Goal: Navigation & Orientation: Find specific page/section

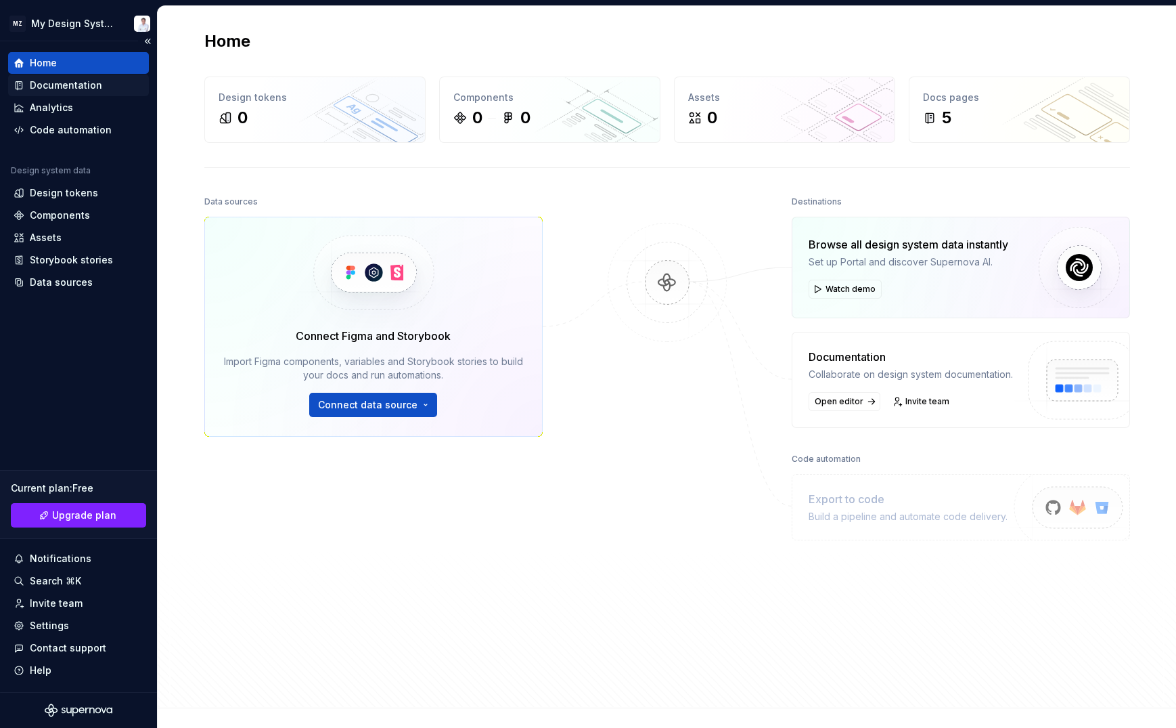
click at [92, 89] on div "Documentation" at bounding box center [66, 86] width 72 height 14
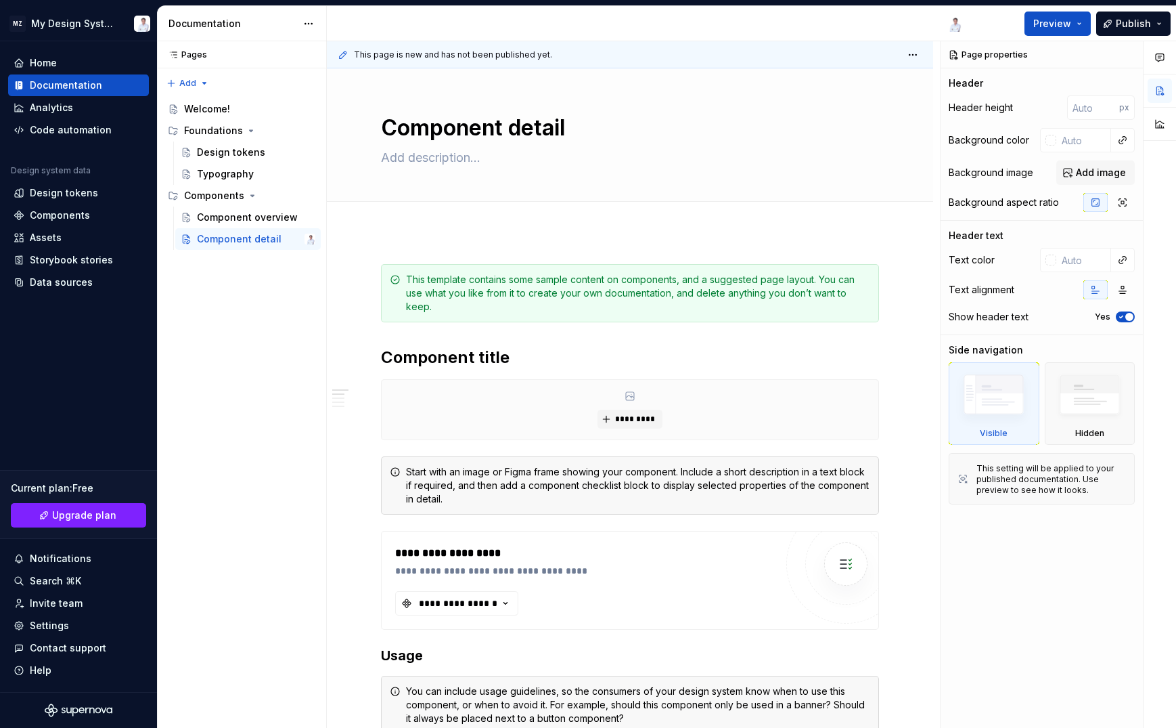
scroll to position [203, 0]
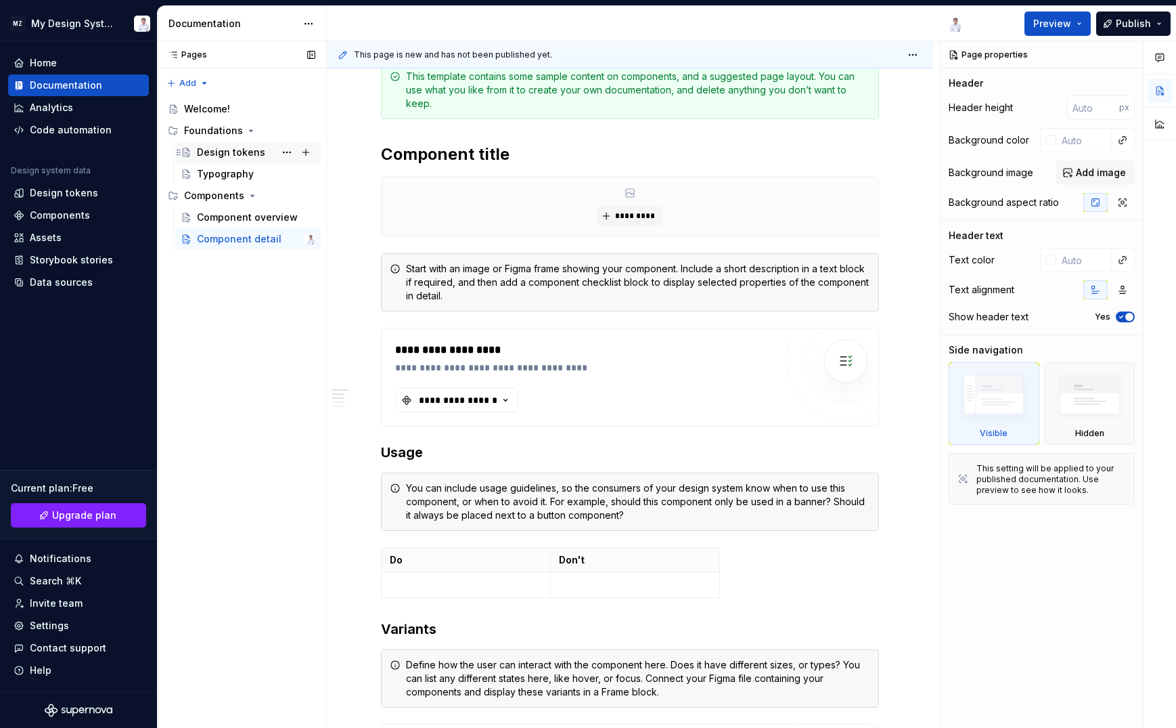
click at [221, 150] on div "Design tokens" at bounding box center [231, 153] width 68 height 14
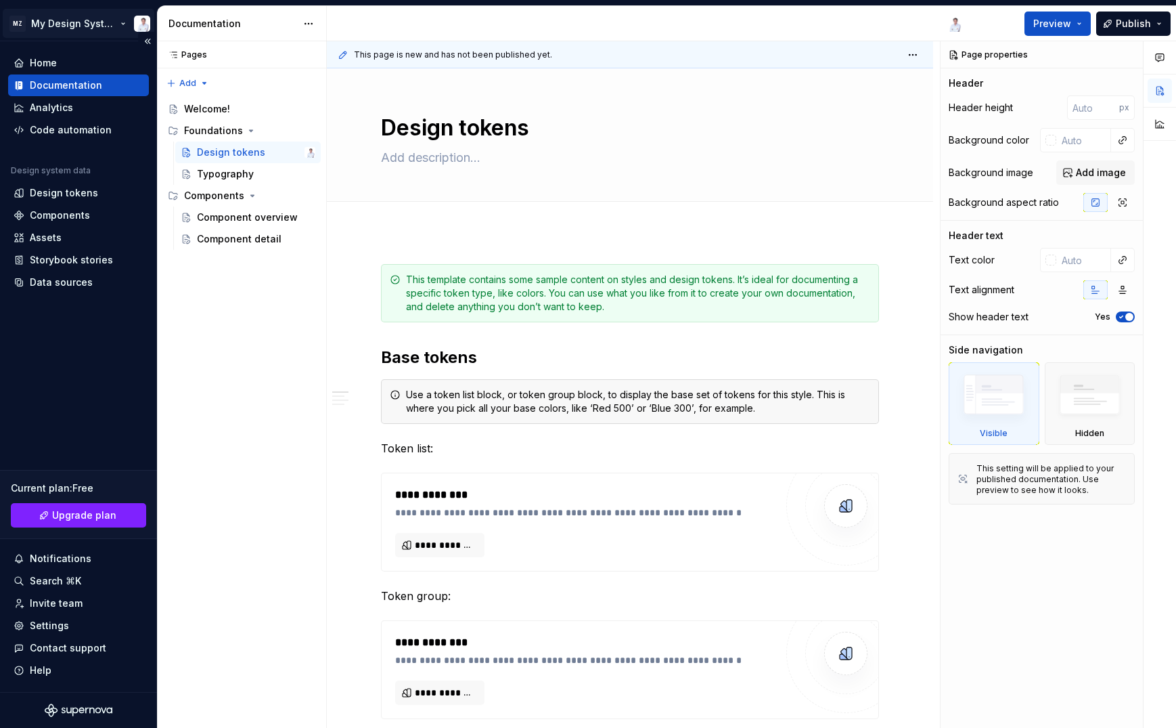
click at [80, 24] on html "MZ My Design System Home Documentation Analytics Code automation Design system …" at bounding box center [588, 364] width 1176 height 728
type textarea "*"
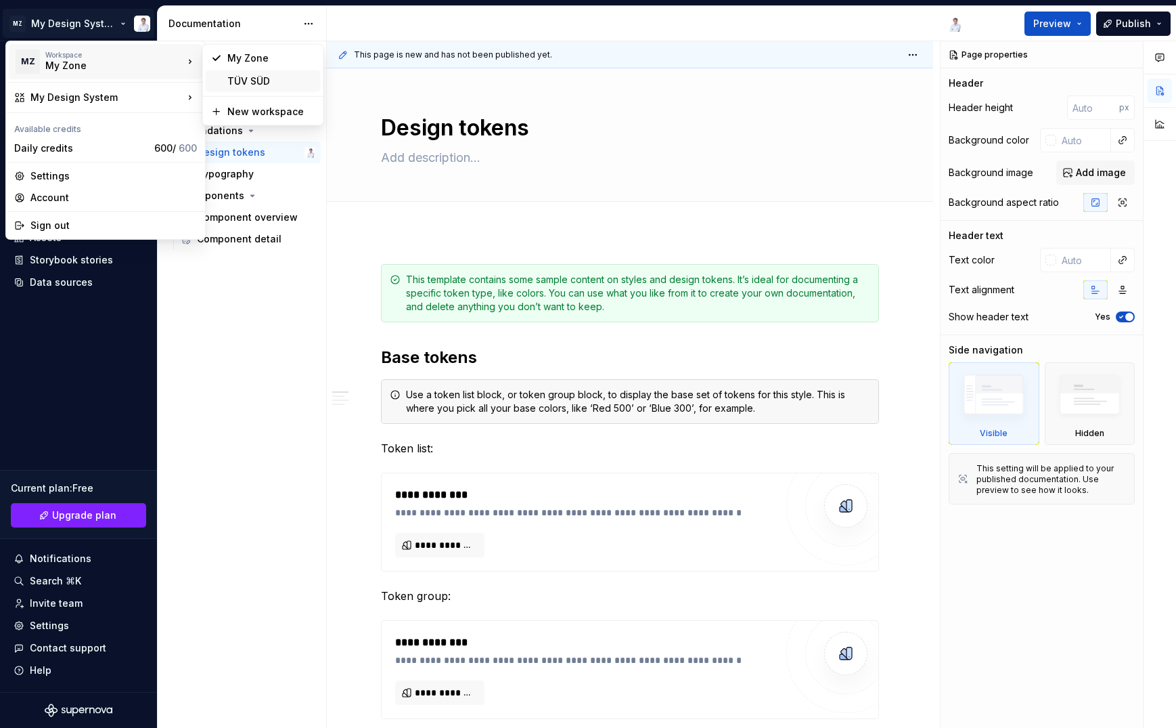
click at [229, 76] on div "TÜV SÜD" at bounding box center [271, 81] width 88 height 14
